Goal: Task Accomplishment & Management: Use online tool/utility

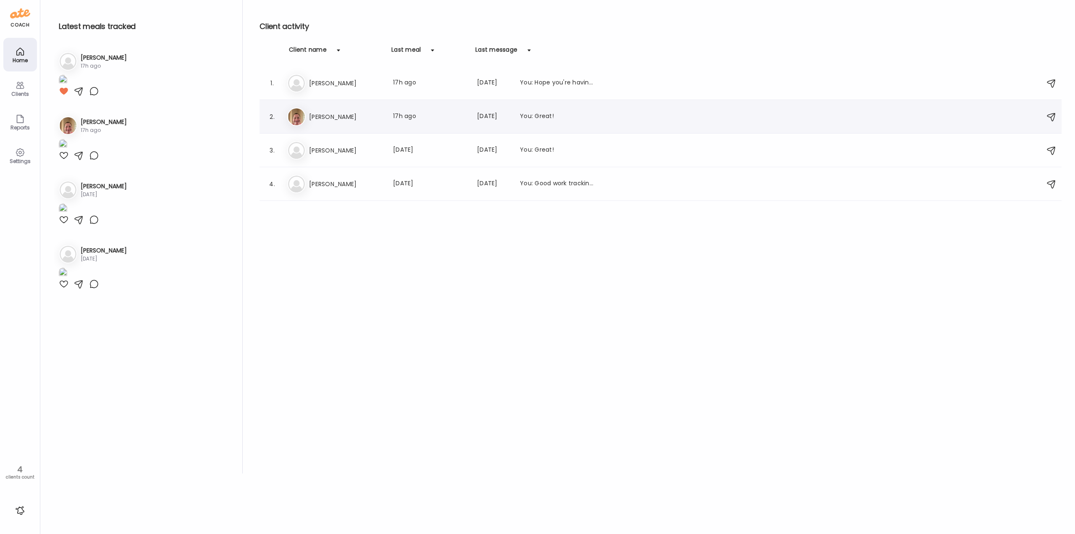
click at [340, 123] on div "Er [PERSON_NAME] Last meal: 17h ago Last message: [DATE] You: Great!" at bounding box center [661, 116] width 749 height 18
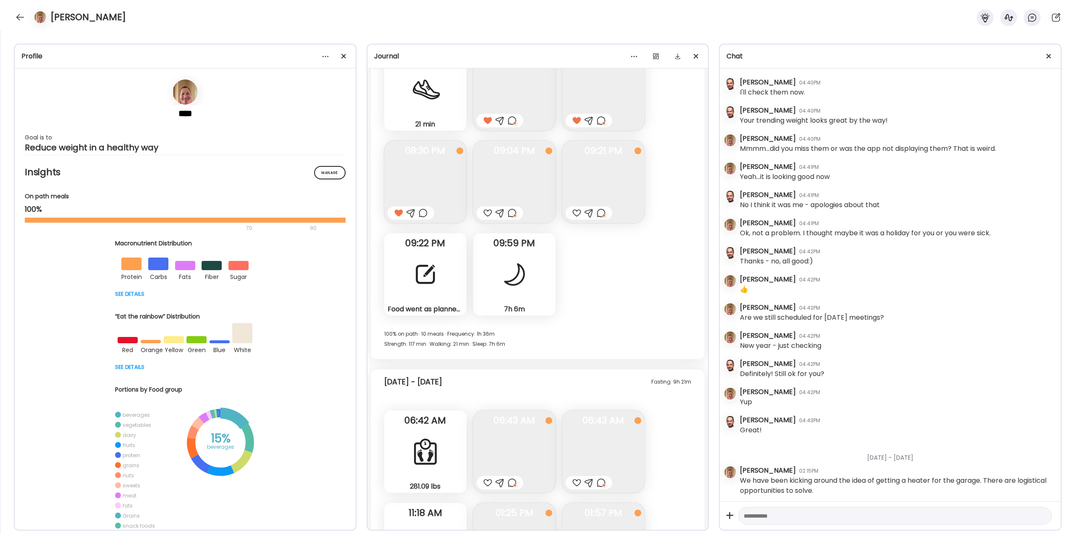
scroll to position [18525, 0]
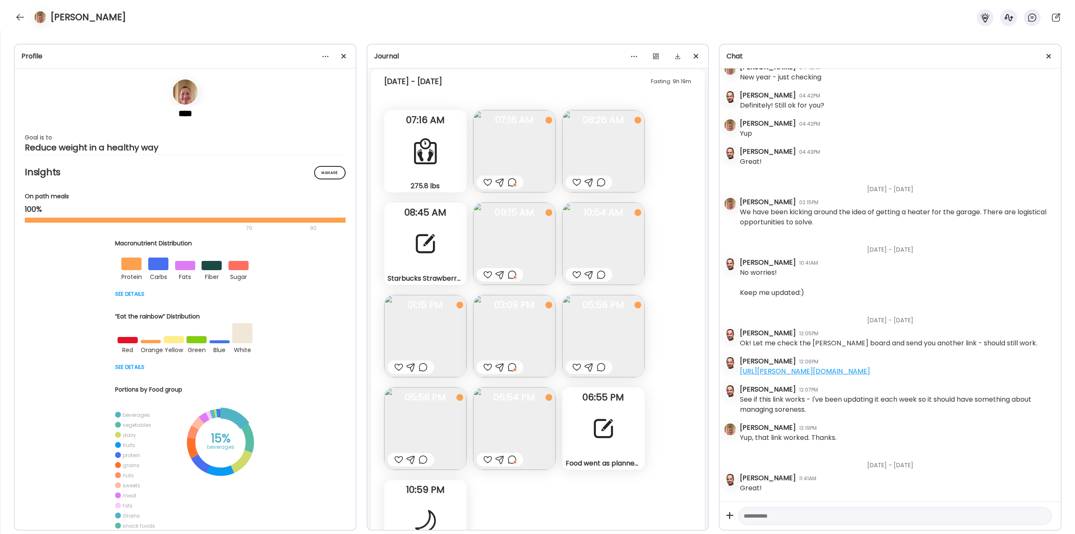
click at [516, 450] on img at bounding box center [514, 428] width 82 height 82
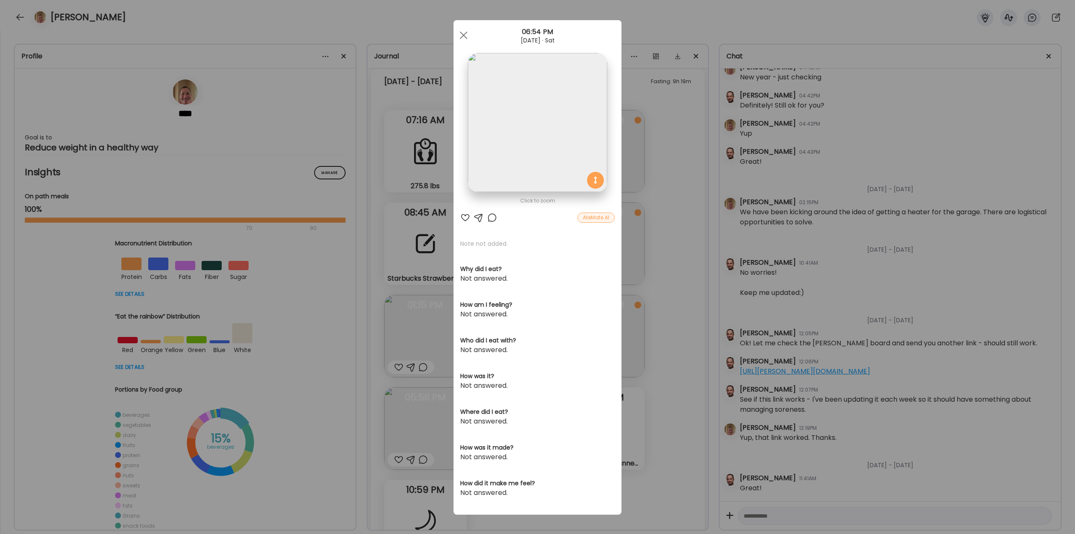
scroll to position [19845, 0]
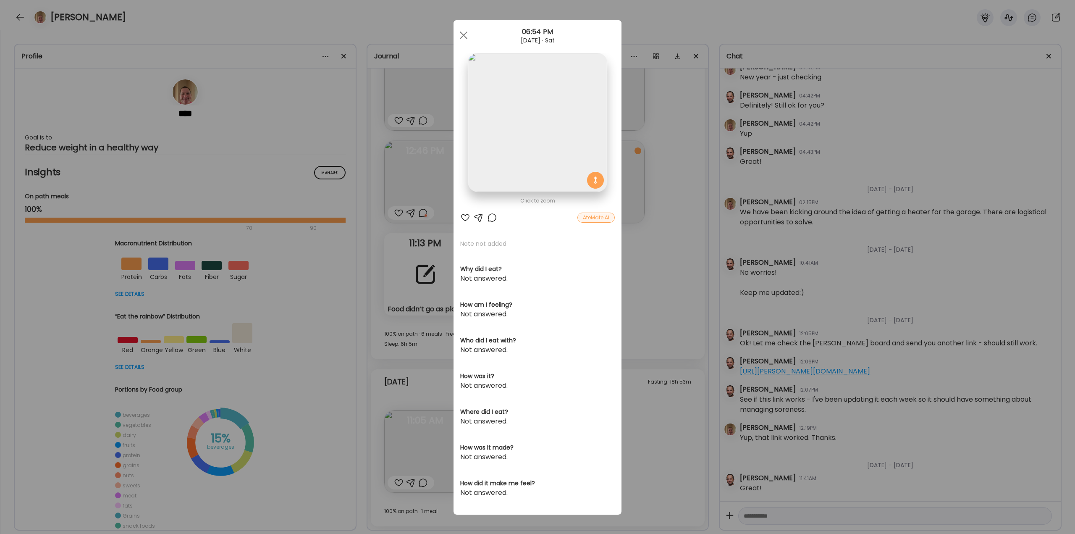
click at [668, 421] on div "Ate Coach Dashboard Wahoo! It’s official Take a moment to set up your Coach Pro…" at bounding box center [537, 267] width 1075 height 534
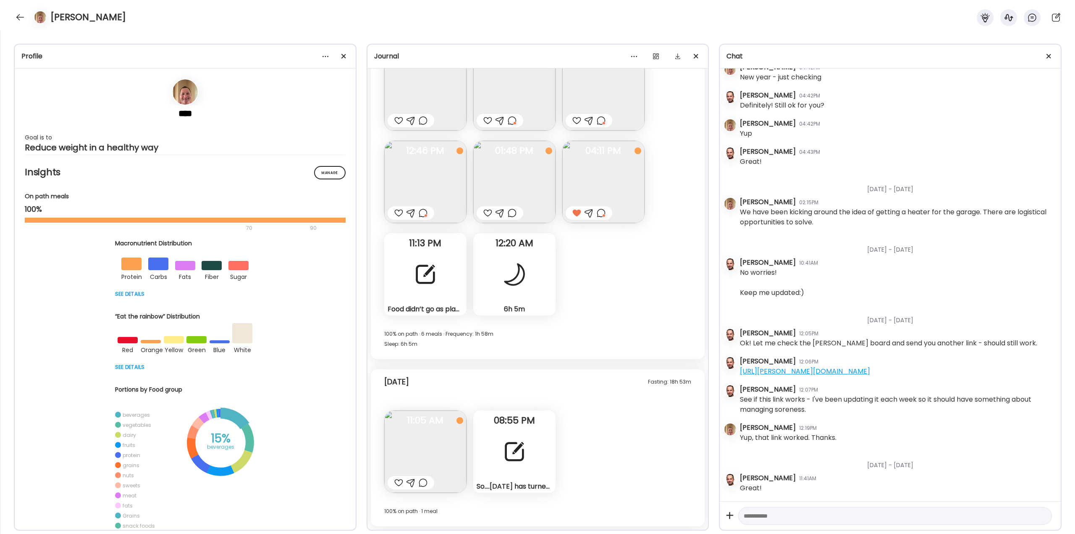
click at [504, 452] on div at bounding box center [514, 451] width 30 height 30
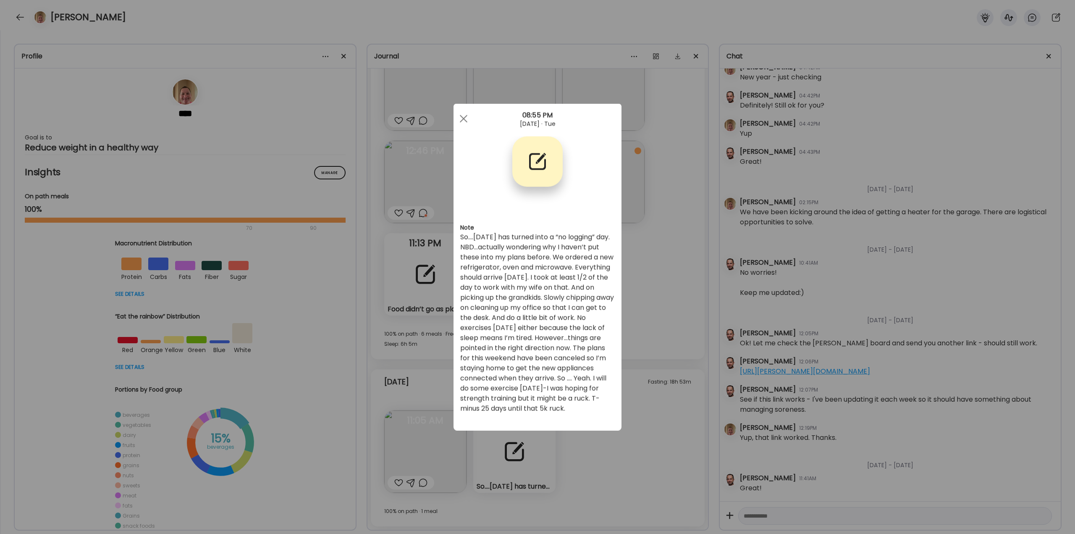
click at [652, 403] on div "Ate Coach Dashboard Wahoo! It’s official Take a moment to set up your Coach Pro…" at bounding box center [537, 267] width 1075 height 534
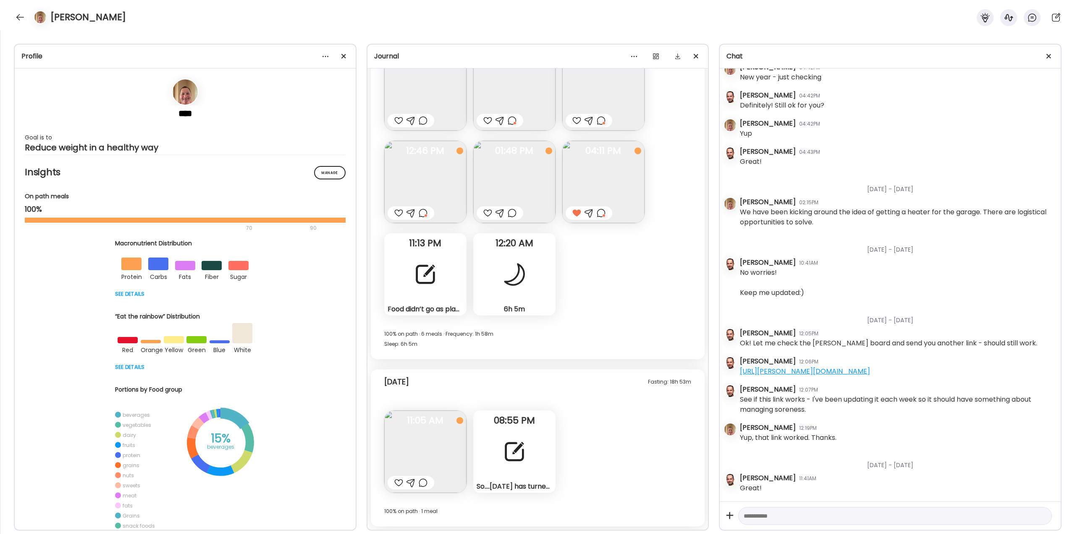
click at [424, 482] on div at bounding box center [423, 482] width 9 height 10
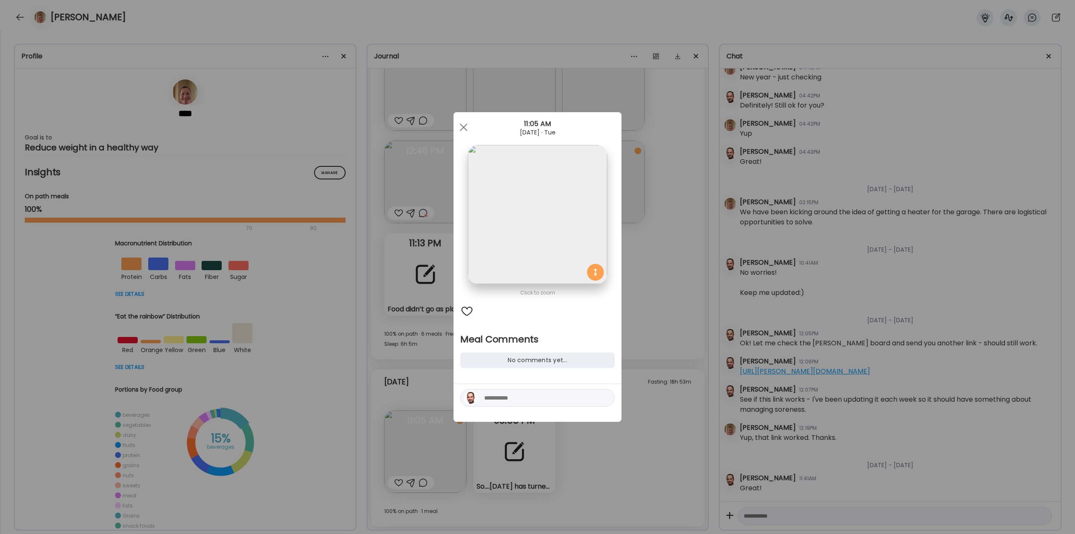
click at [508, 395] on textarea at bounding box center [540, 398] width 113 height 10
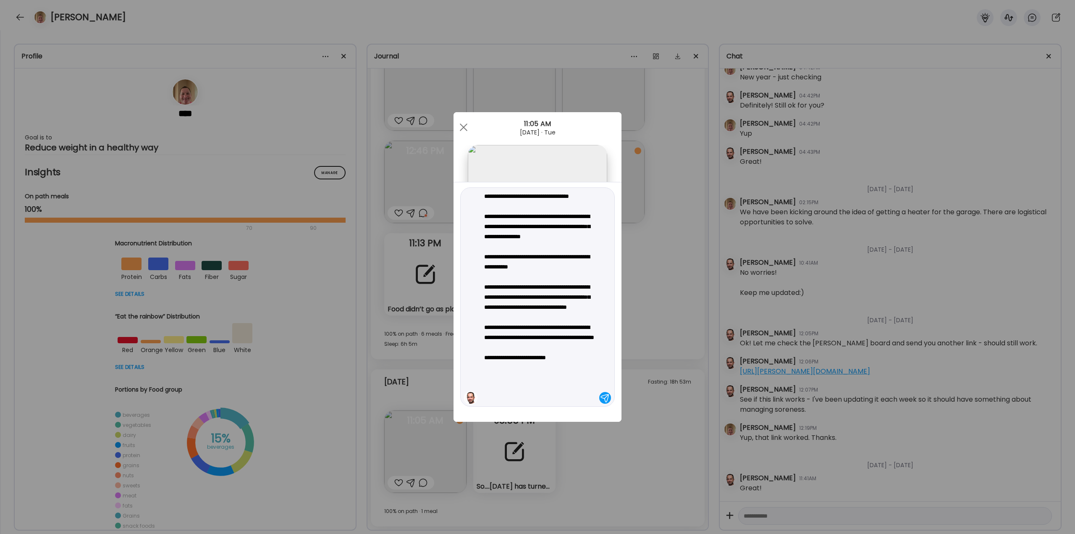
type textarea "**********"
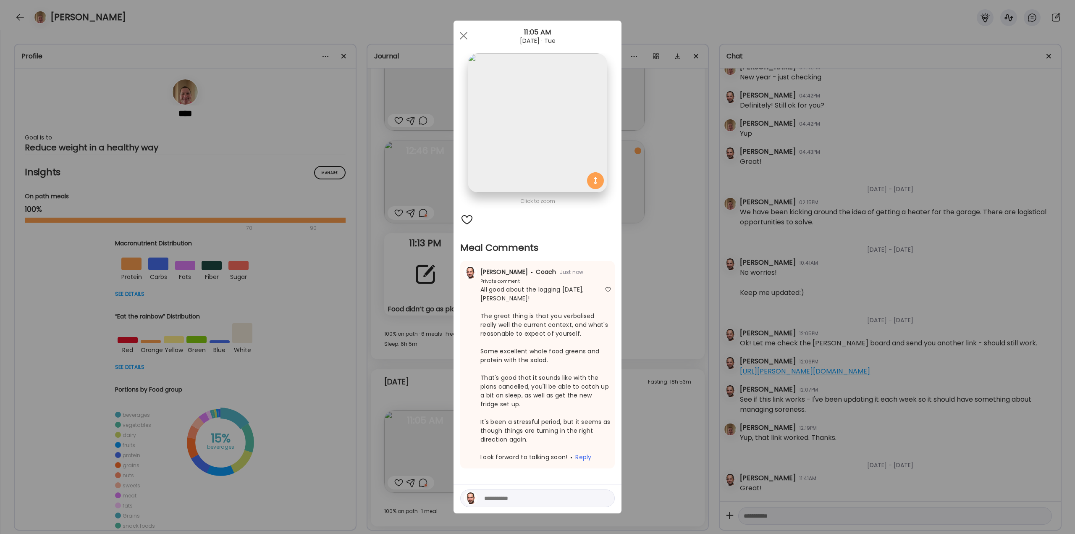
click at [194, 62] on div "Ate Coach Dashboard Wahoo! It’s official Take a moment to set up your Coach Pro…" at bounding box center [537, 267] width 1075 height 534
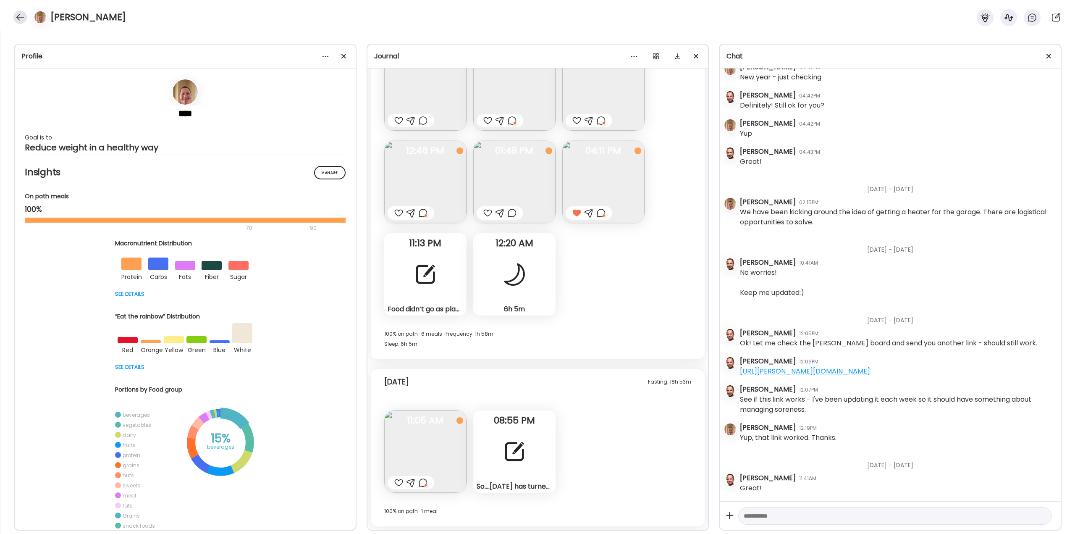
click at [19, 17] on div at bounding box center [19, 16] width 13 height 13
